Goal: Task Accomplishment & Management: Manage account settings

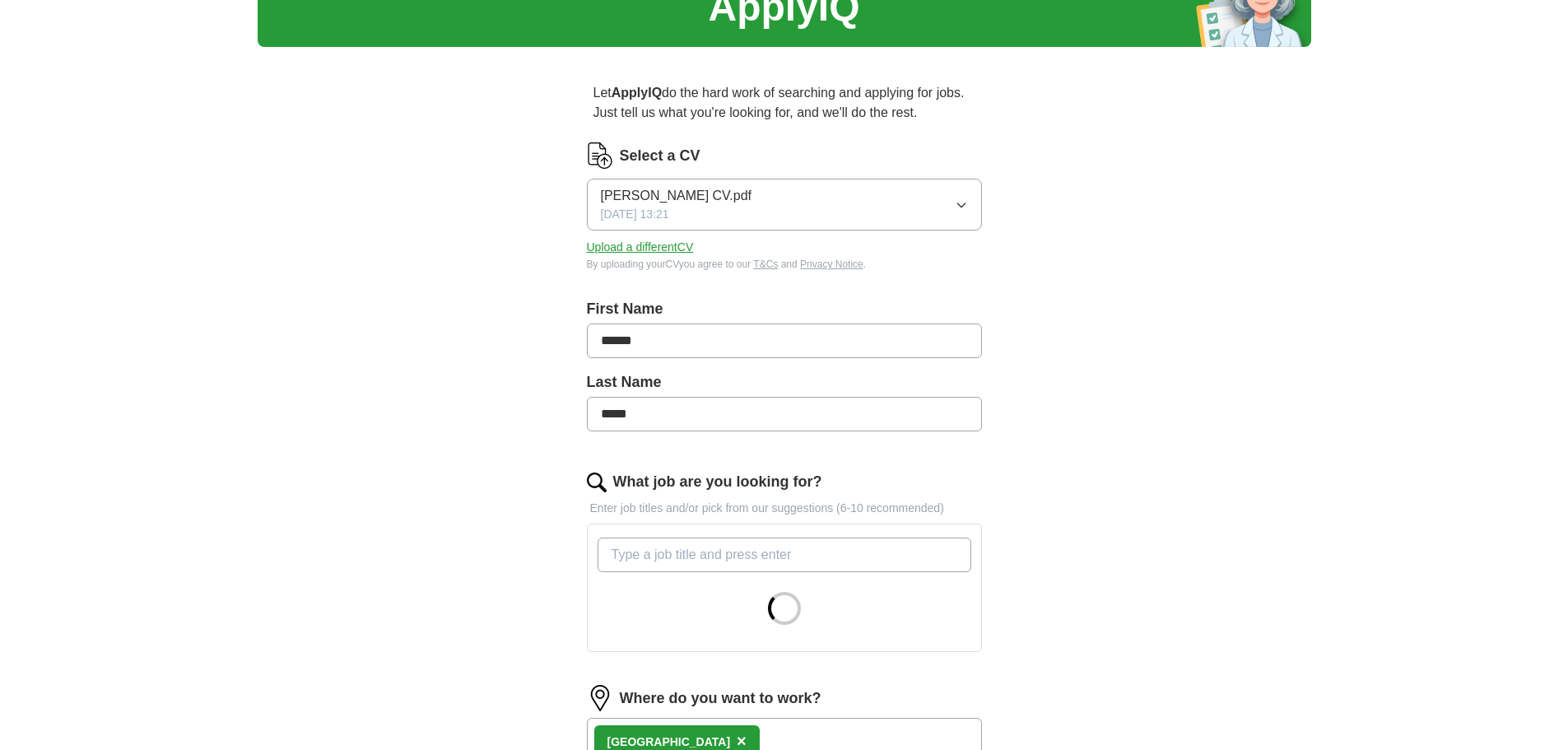
scroll to position [412, 0]
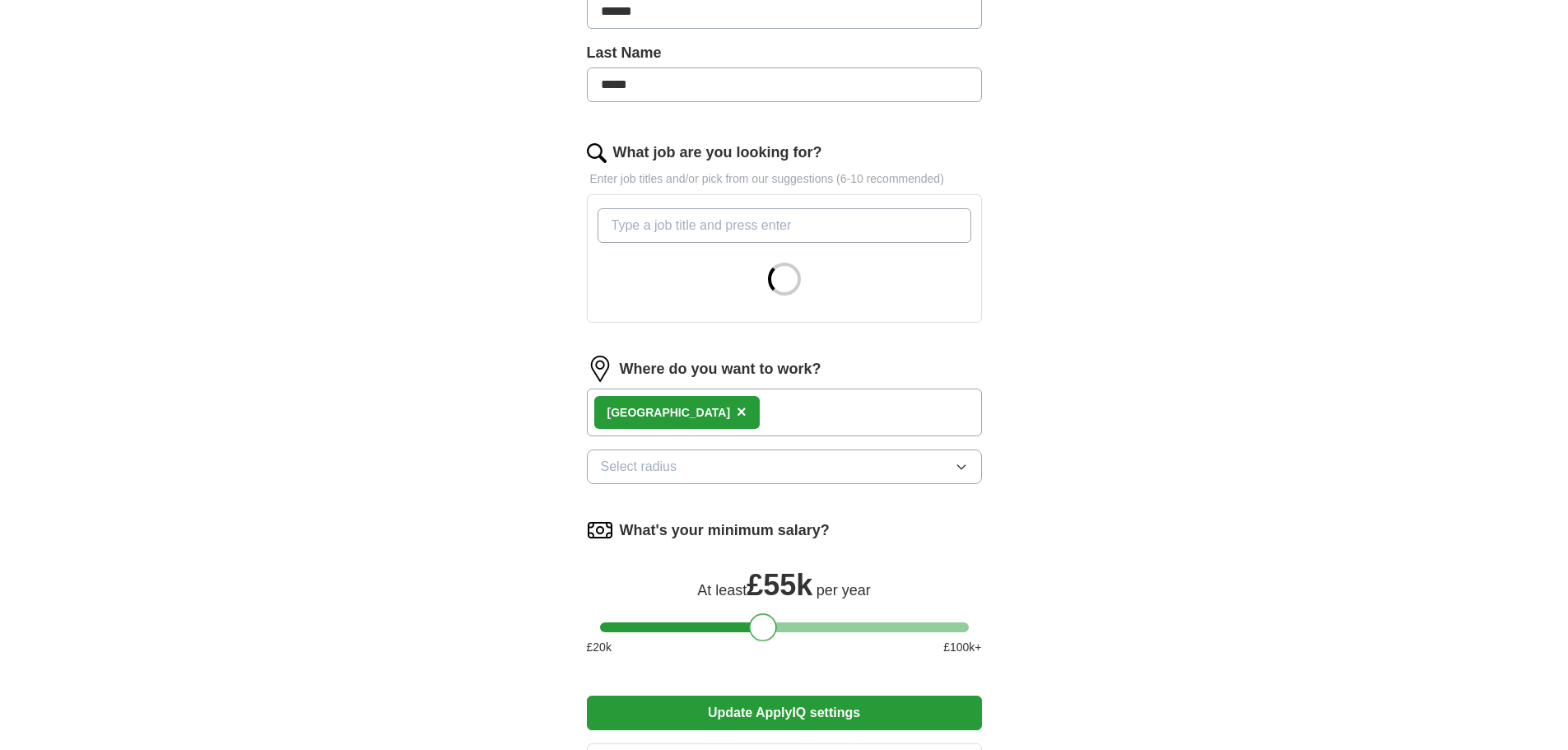
click at [761, 622] on div at bounding box center [784, 627] width 369 height 10
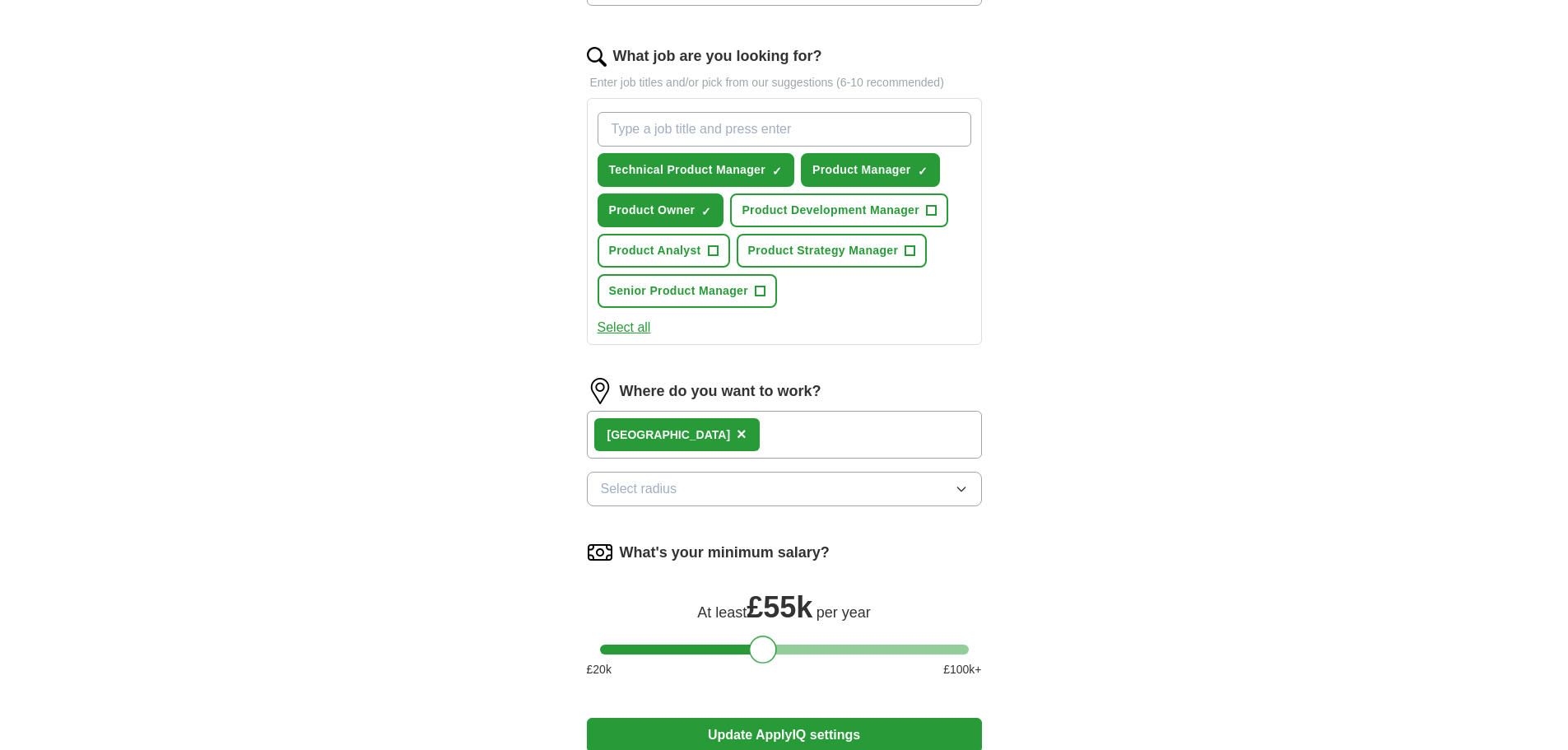
scroll to position [658, 0]
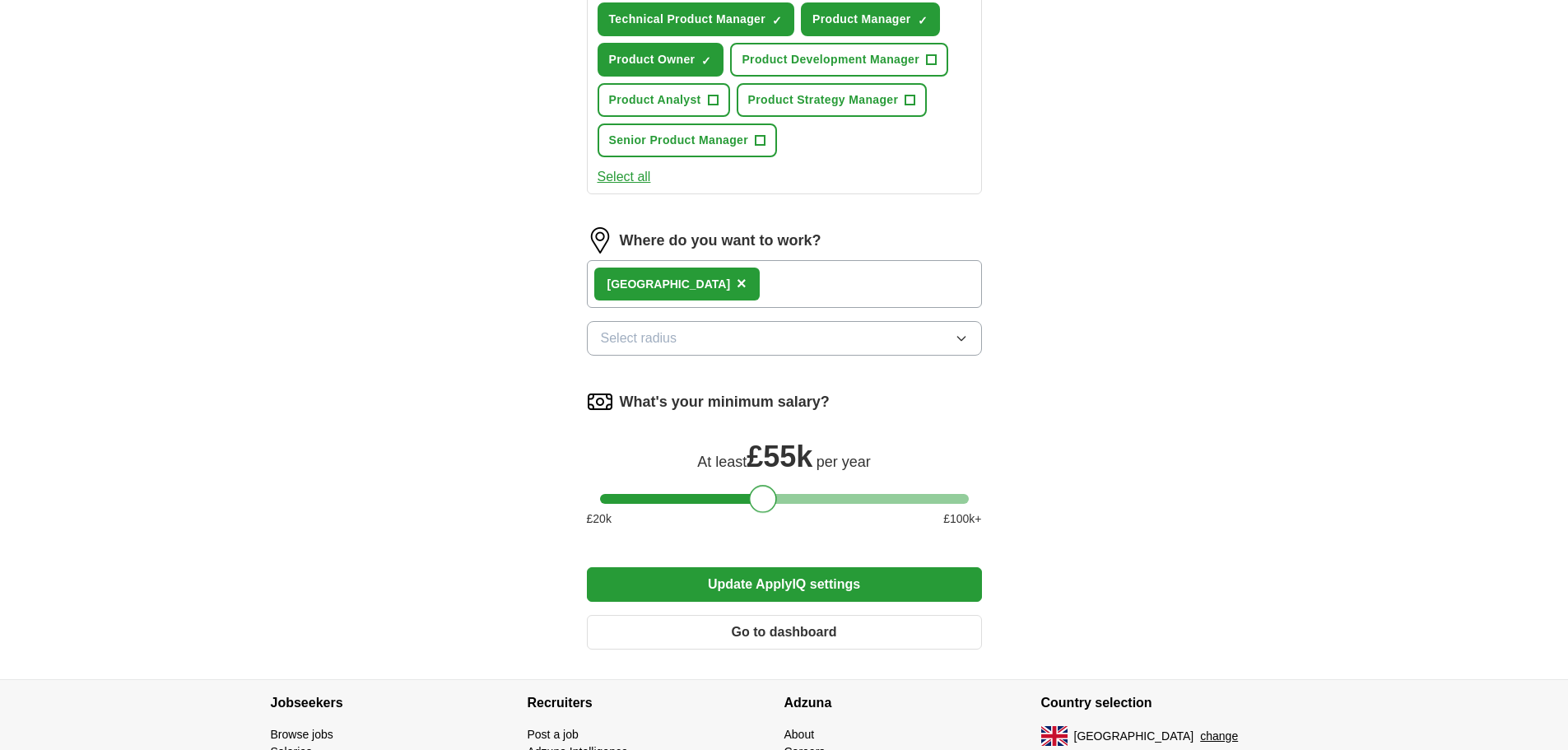
click at [820, 573] on button "Update ApplyIQ settings" at bounding box center [784, 584] width 395 height 34
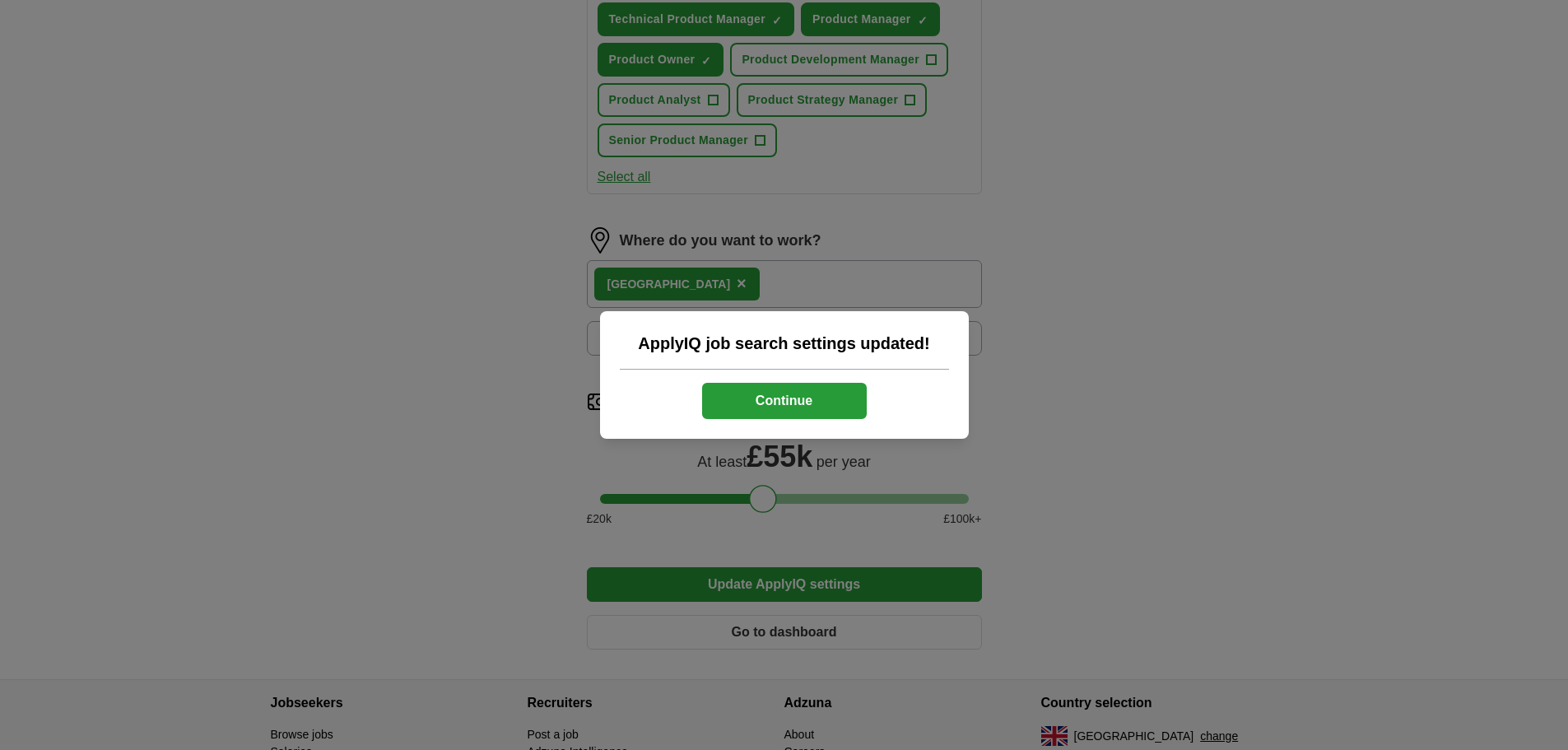
click at [815, 393] on button "Continue" at bounding box center [784, 400] width 165 height 36
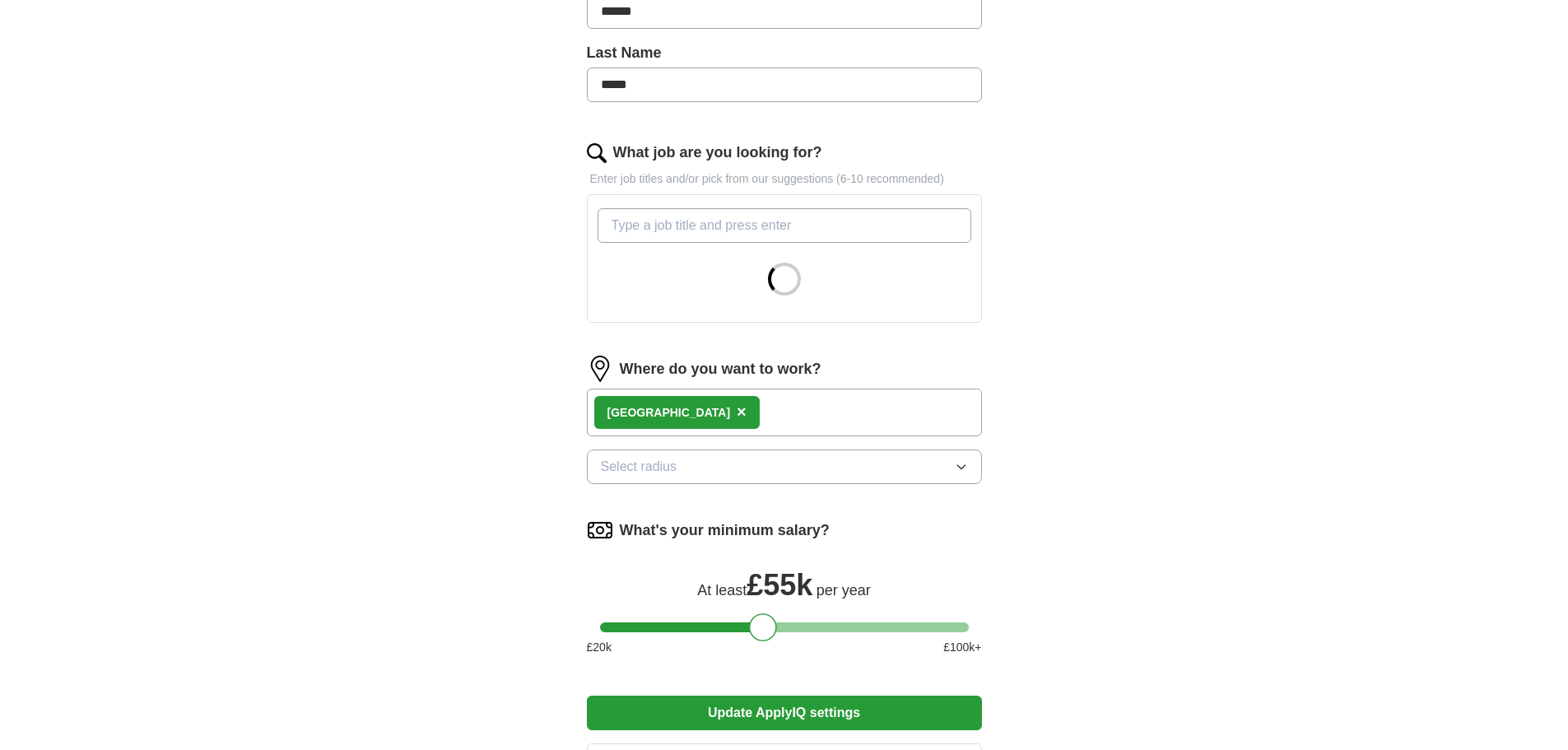
scroll to position [494, 0]
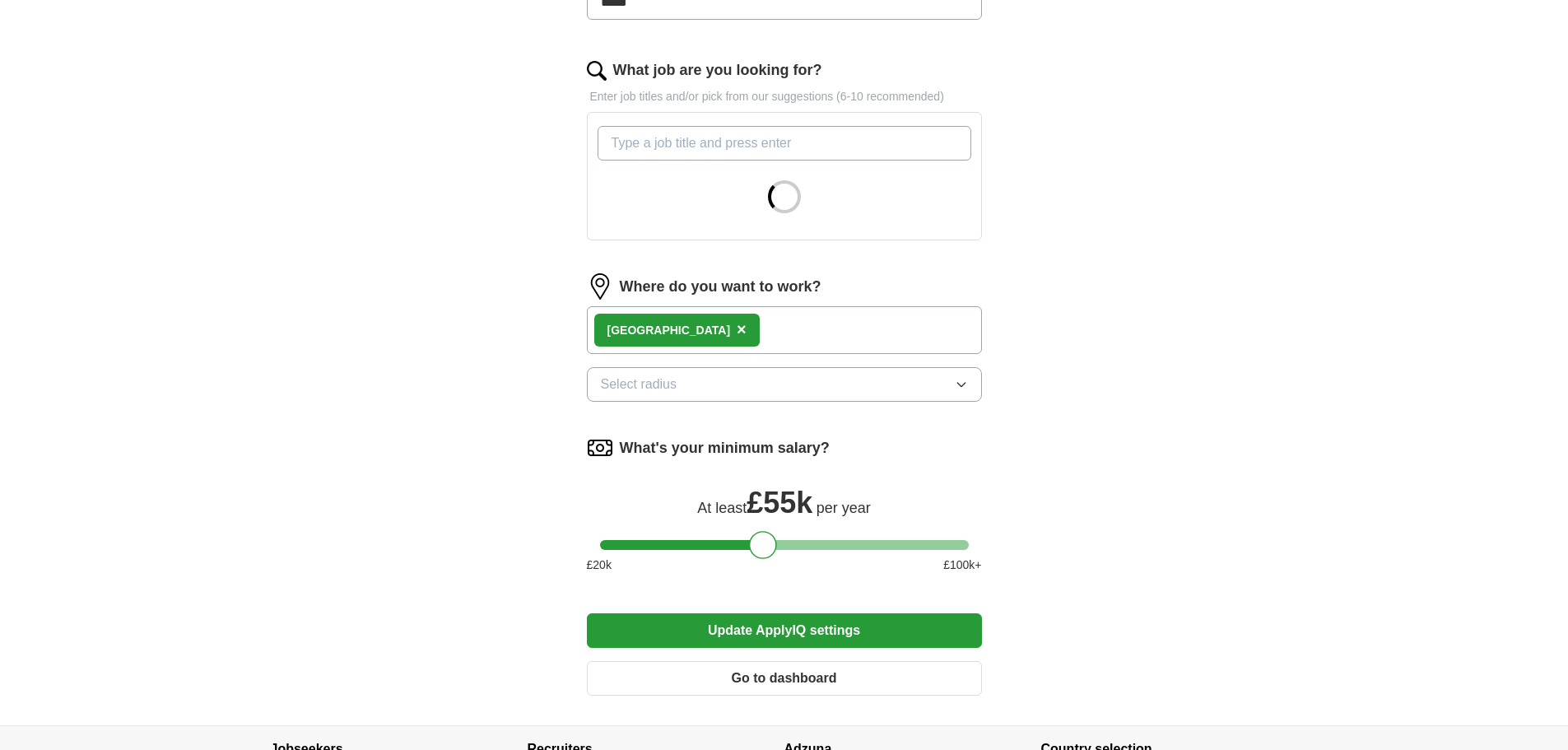
click at [737, 330] on span "×" at bounding box center [742, 330] width 10 height 18
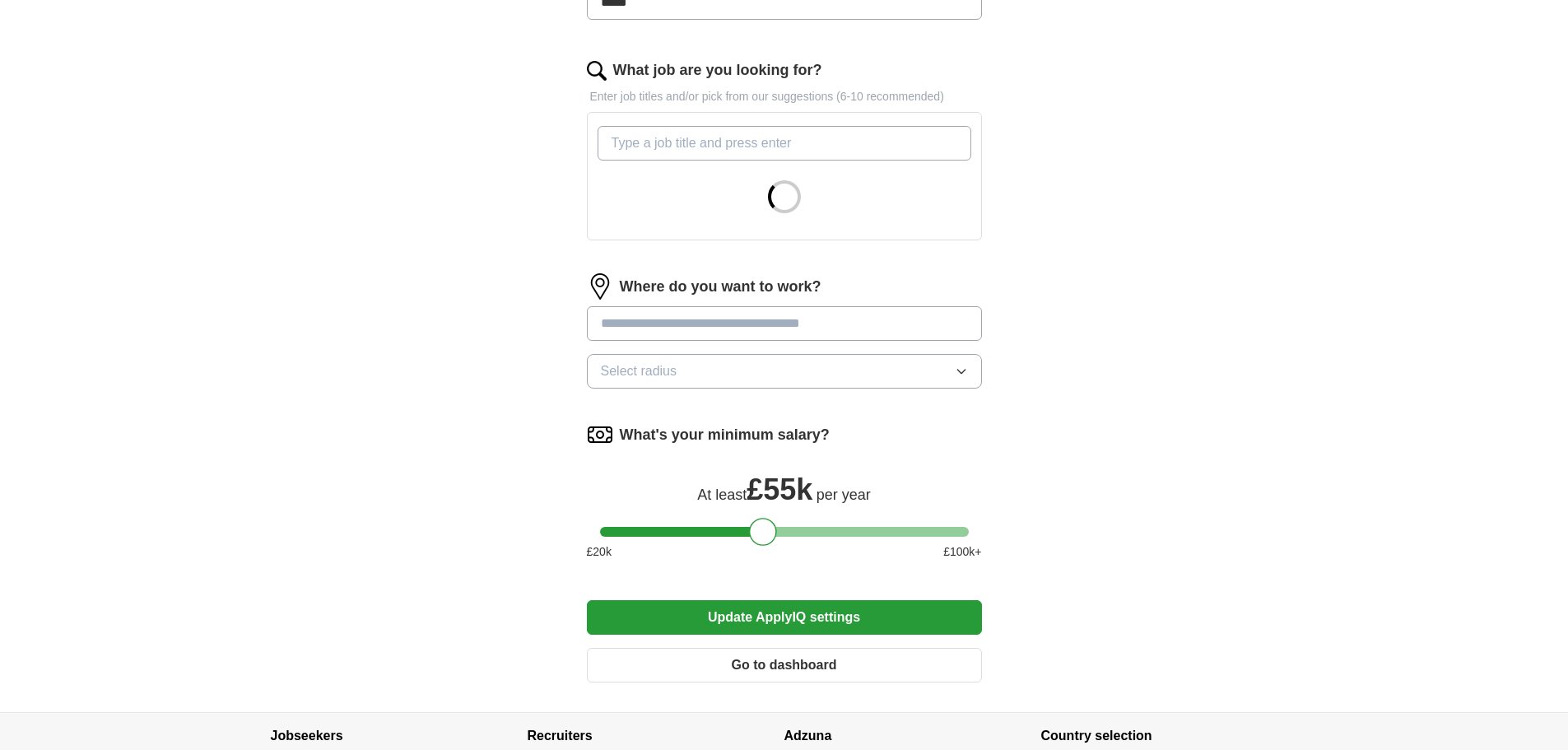
click at [666, 332] on input "text" at bounding box center [784, 323] width 395 height 34
type input "***"
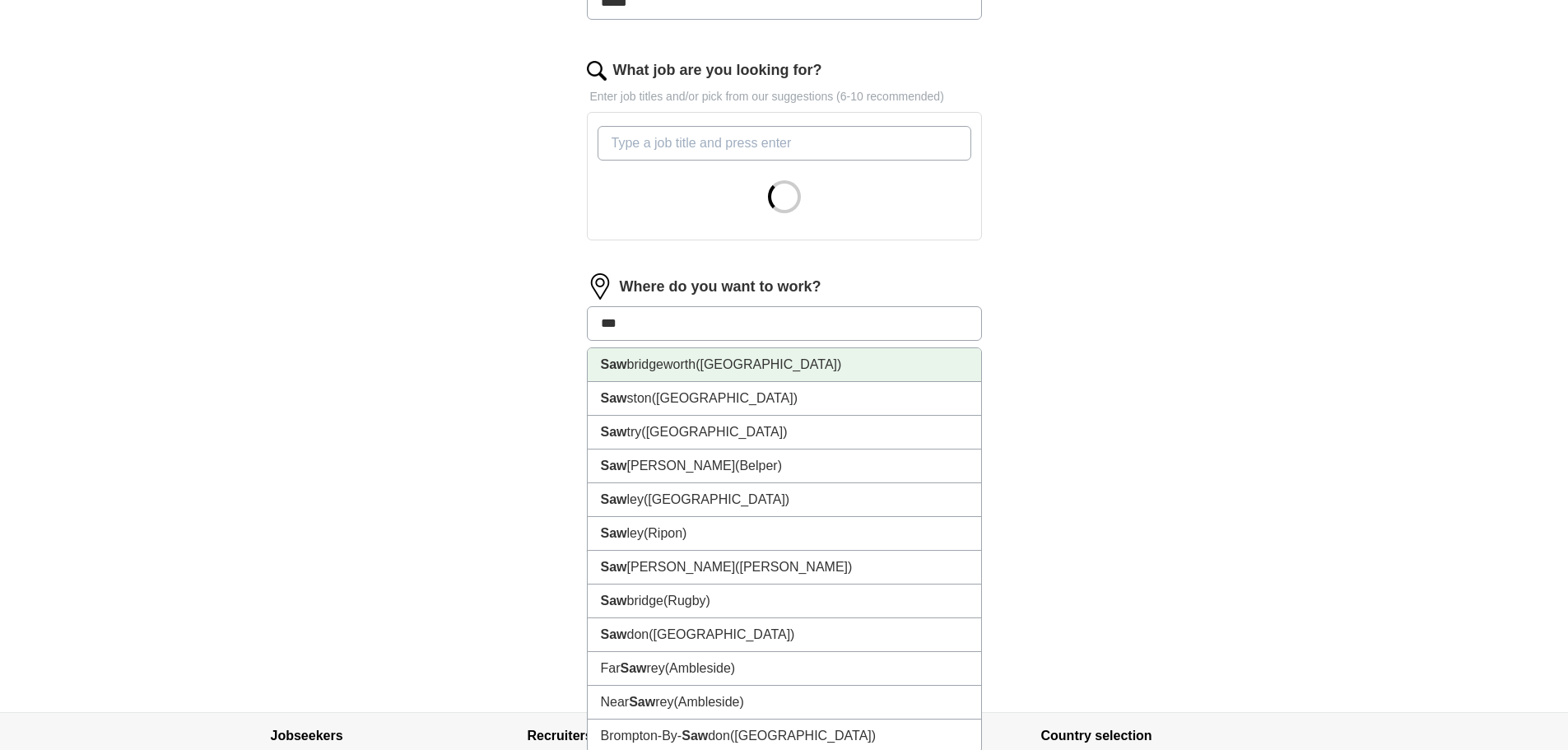
click at [687, 362] on li "Saw bridgeworth (Hertfordshire)" at bounding box center [784, 365] width 393 height 34
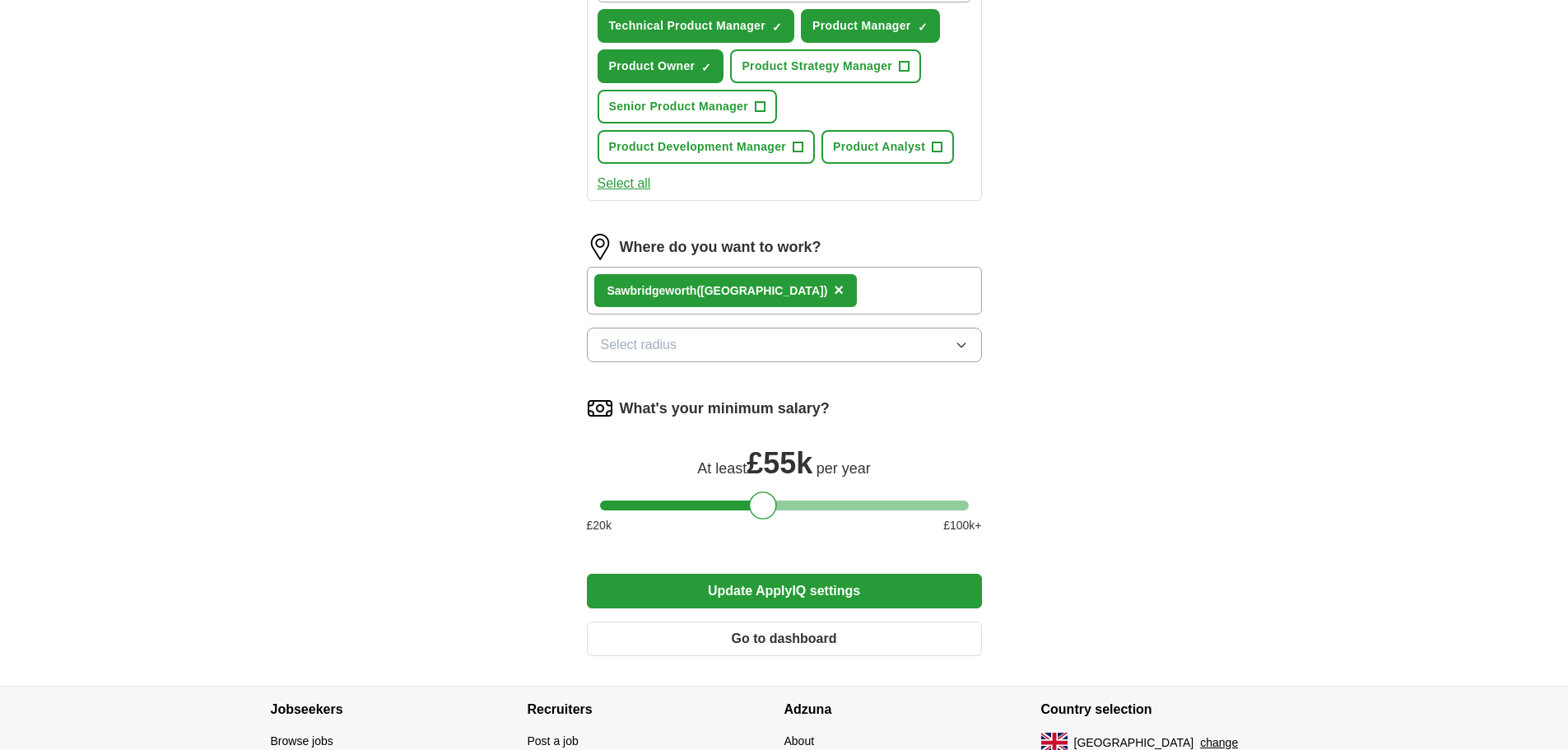
scroll to position [658, 0]
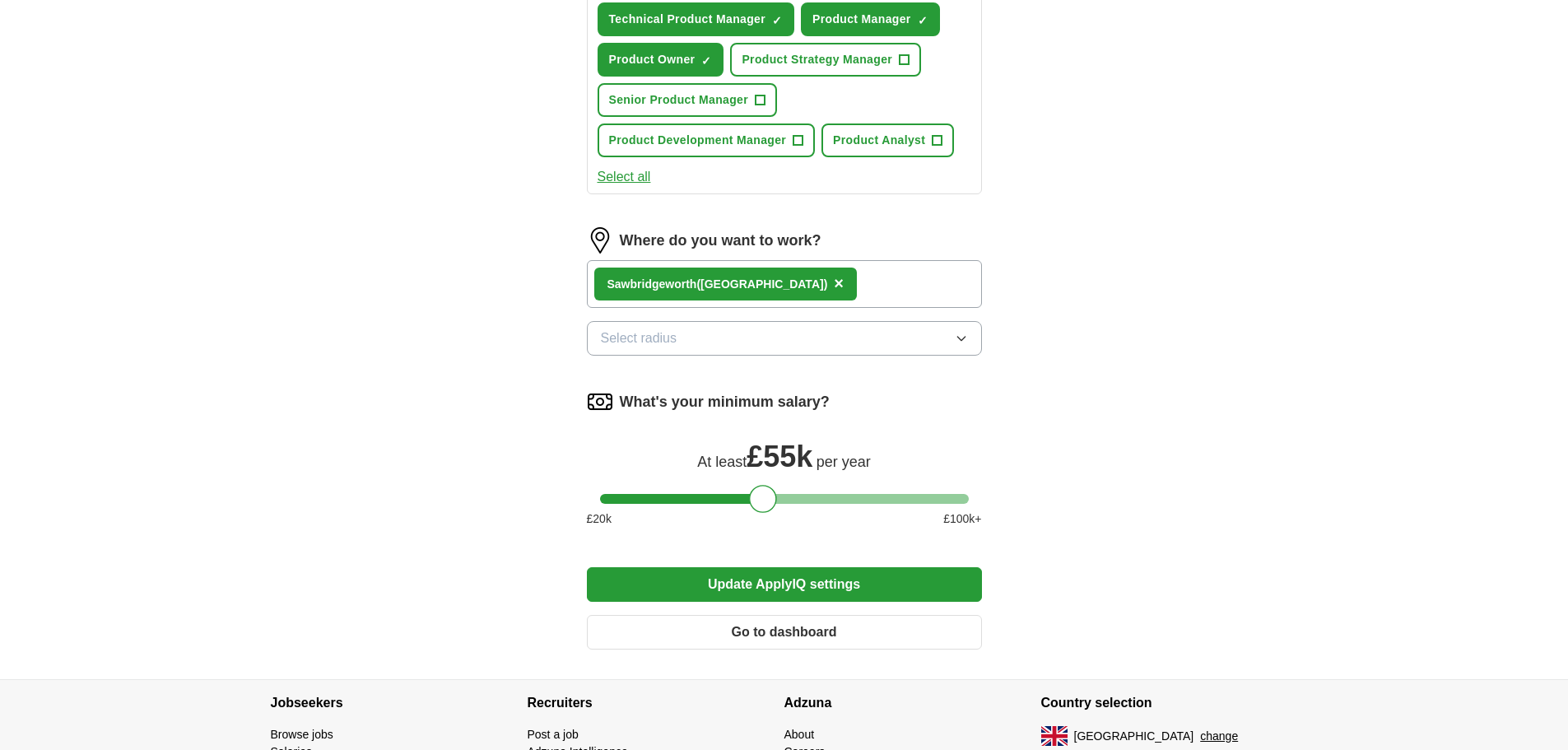
click at [805, 592] on button "Update ApplyIQ settings" at bounding box center [784, 584] width 395 height 34
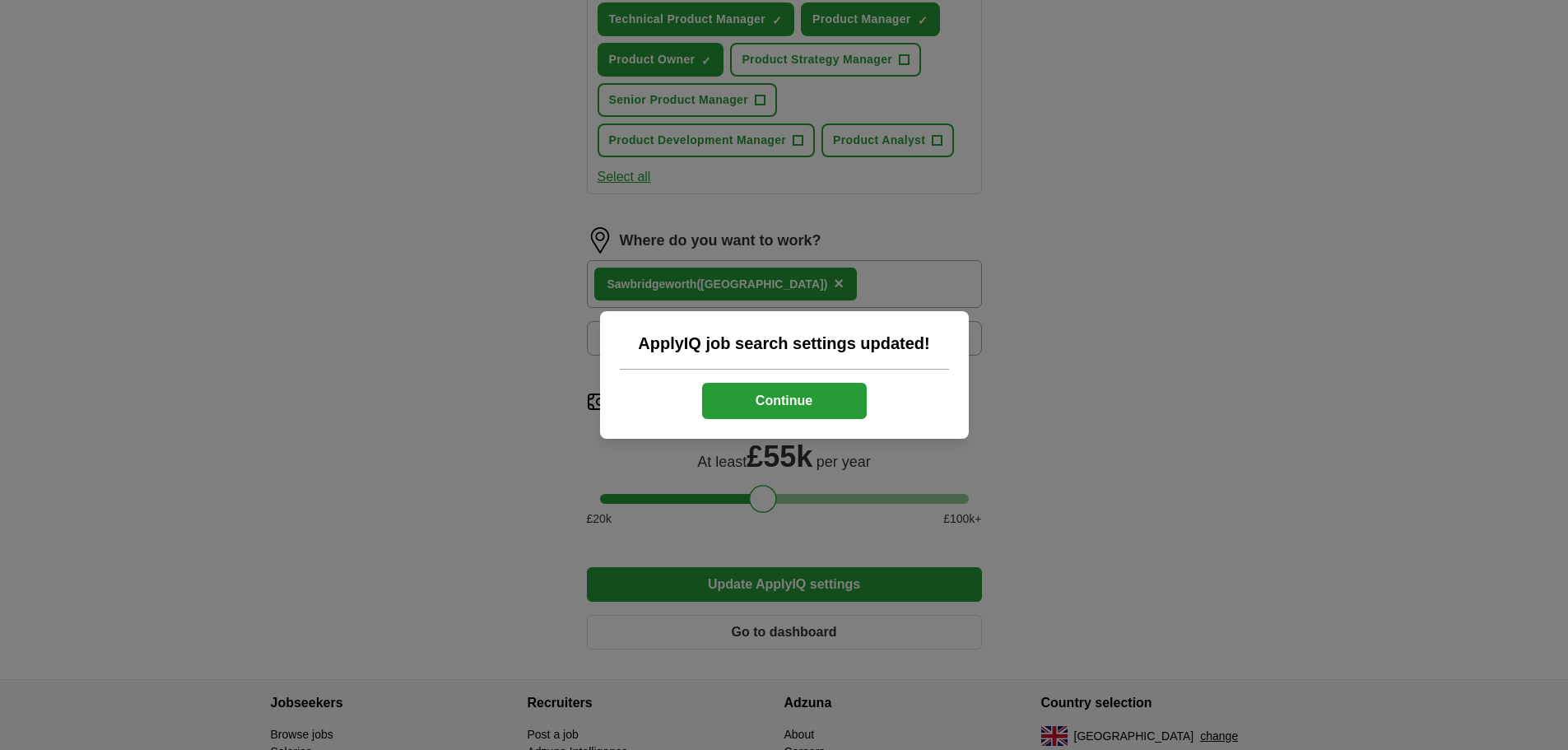
click at [787, 414] on button "Continue" at bounding box center [784, 400] width 165 height 36
